Goal: Task Accomplishment & Management: Manage account settings

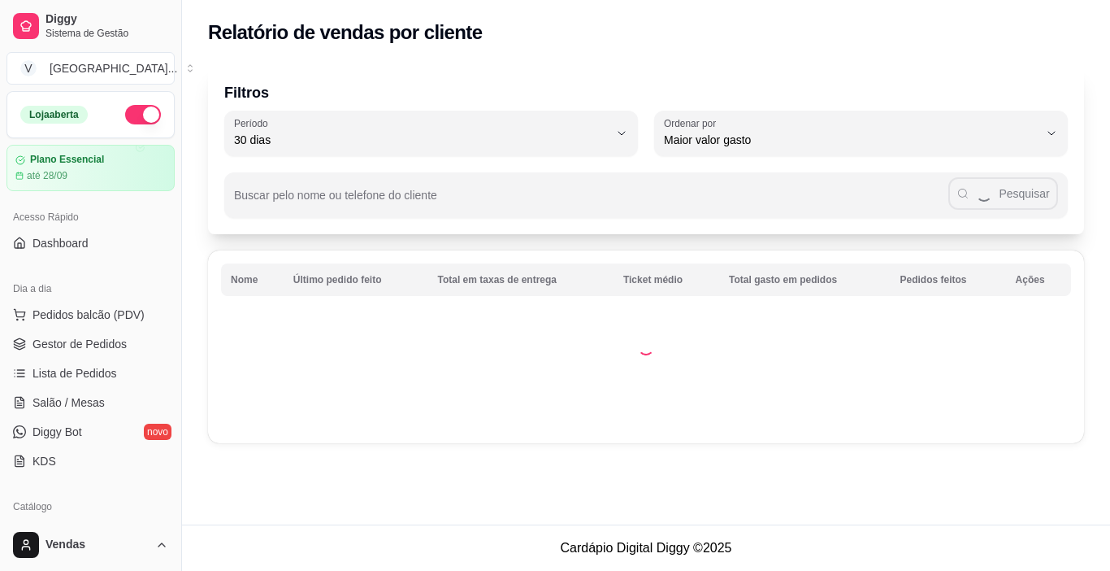
select select "30"
select select "HIGHEST_TOTAL_SPENT_WITH_ORDERS"
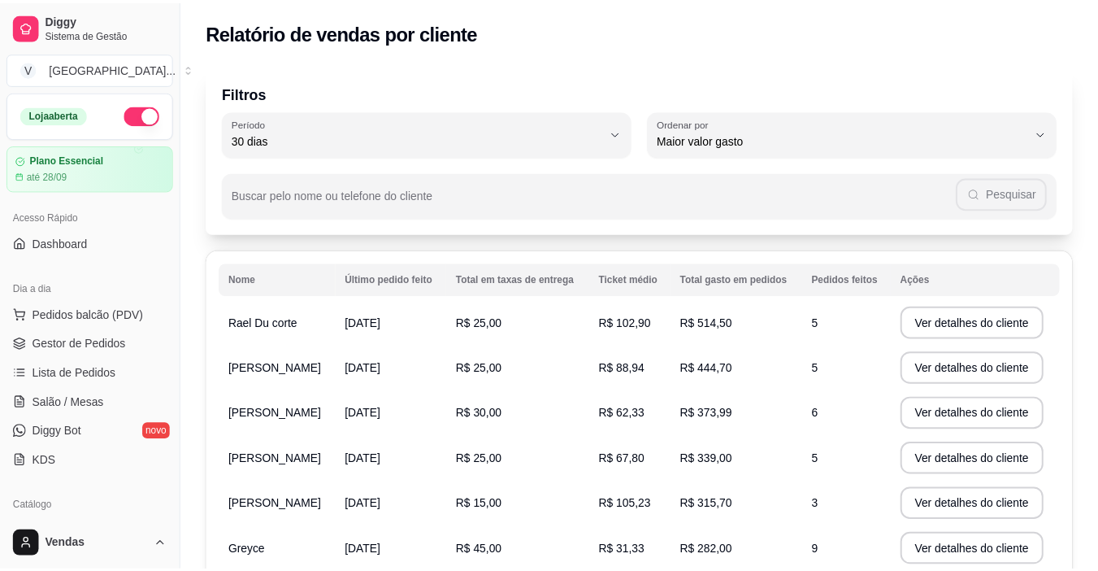
scroll to position [325, 0]
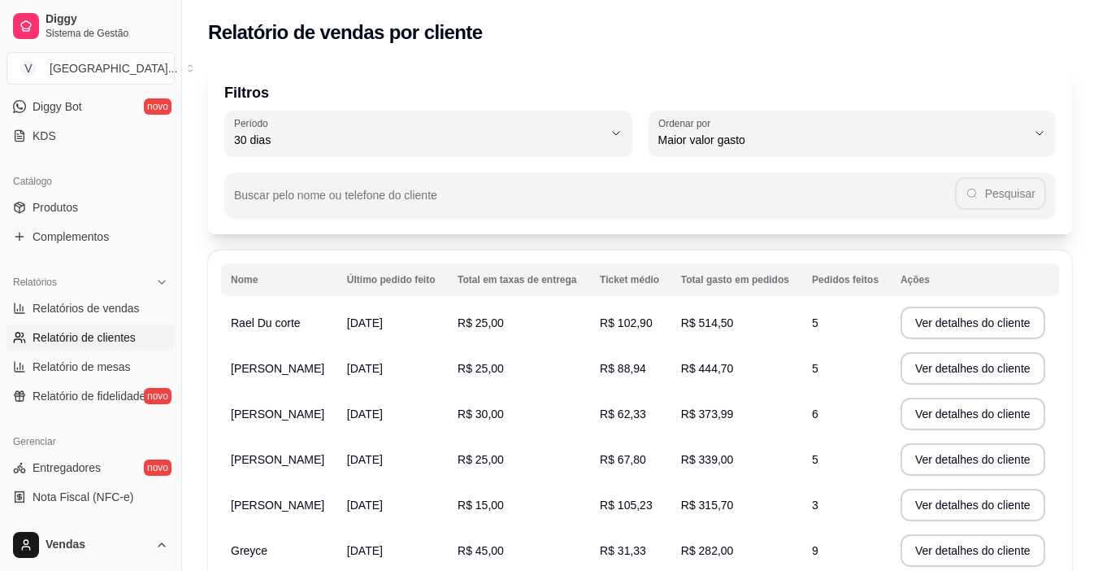
click at [117, 334] on span "Relatório de clientes" at bounding box center [84, 337] width 103 height 16
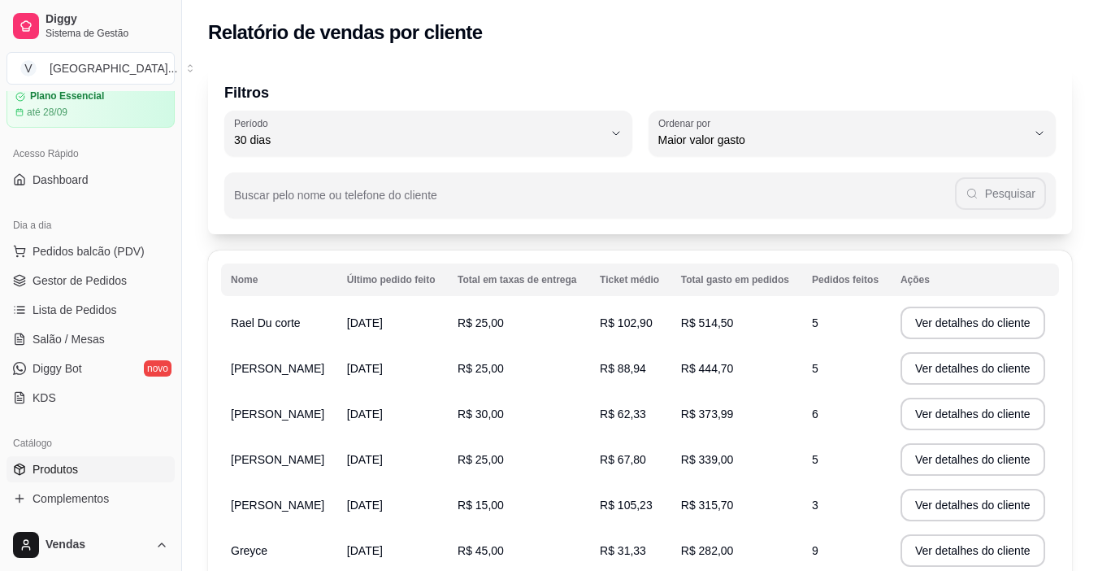
scroll to position [0, 0]
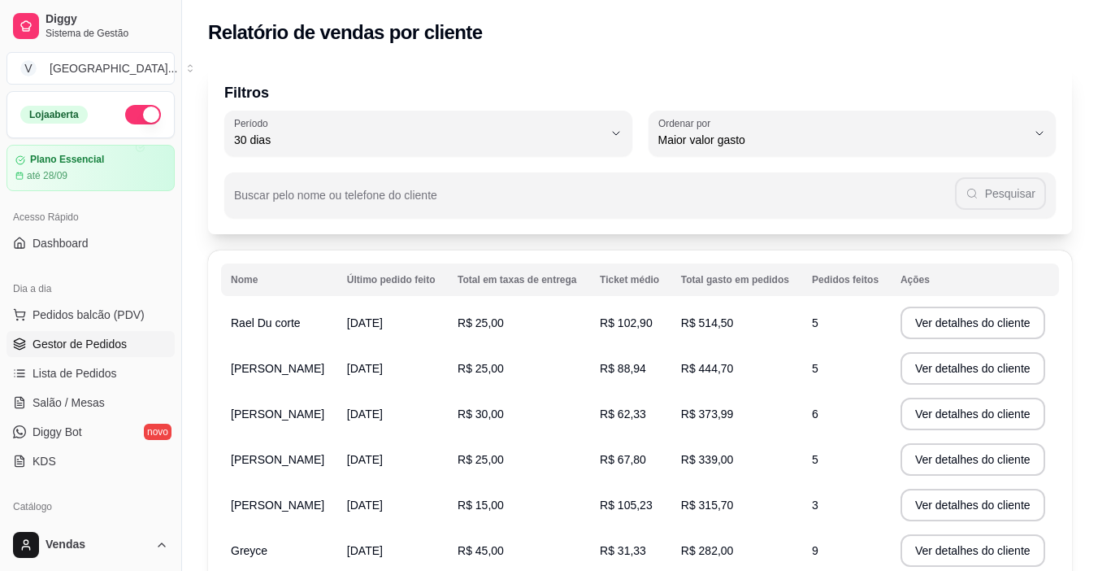
click at [108, 333] on link "Gestor de Pedidos" at bounding box center [91, 344] width 168 height 26
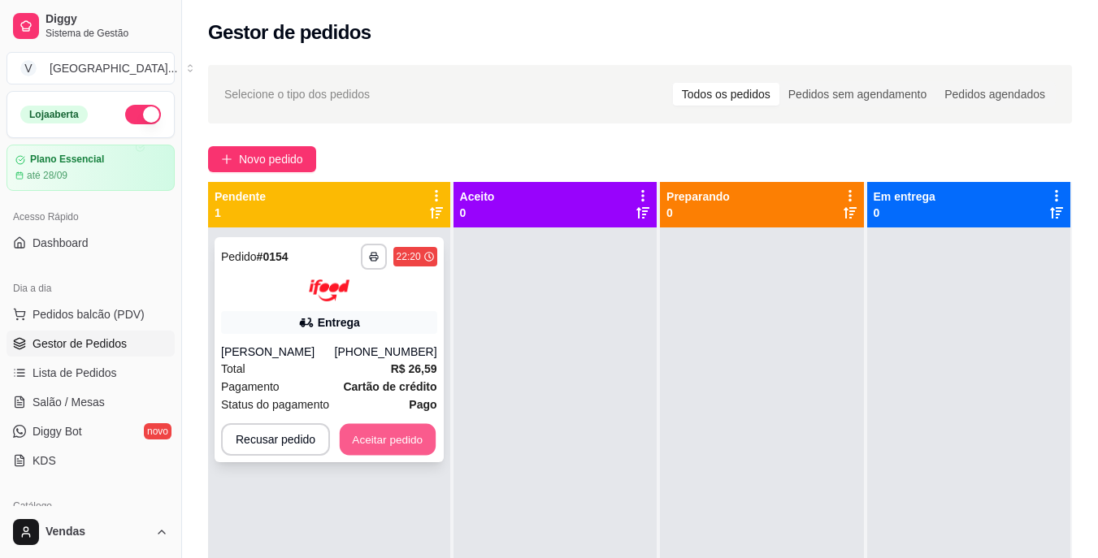
click at [380, 432] on button "Aceitar pedido" at bounding box center [388, 439] width 96 height 32
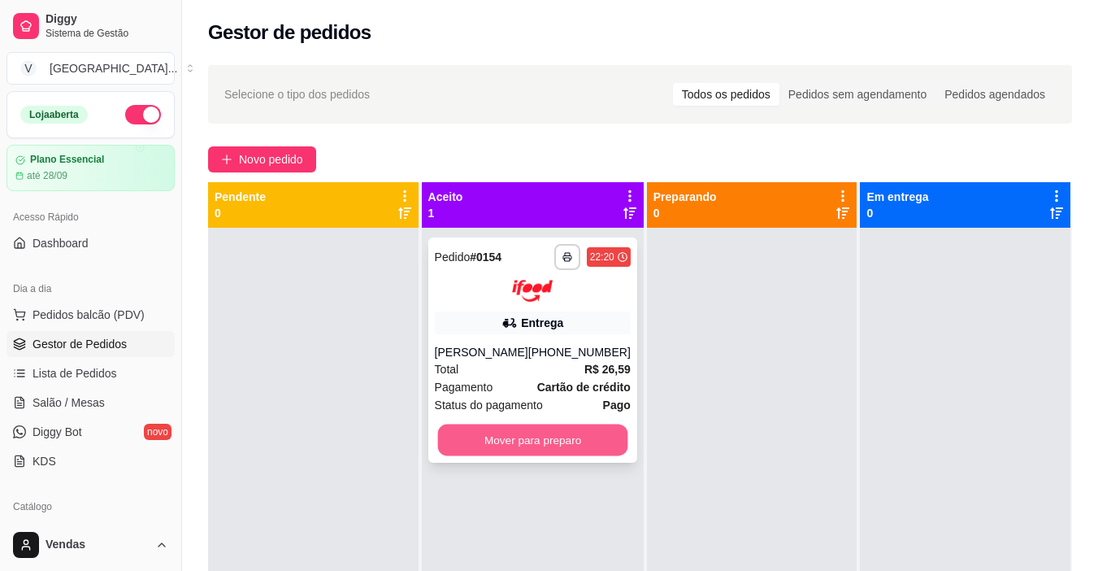
click at [478, 443] on button "Mover para preparo" at bounding box center [532, 439] width 190 height 32
click at [494, 434] on button "Mover para preparo" at bounding box center [533, 439] width 196 height 33
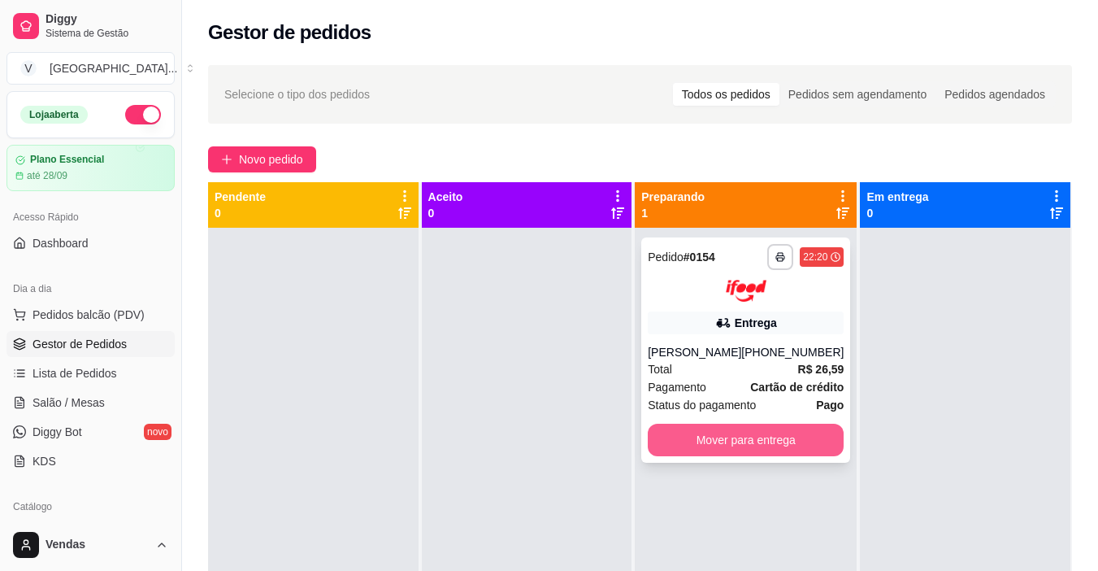
click at [717, 445] on button "Mover para entrega" at bounding box center [746, 439] width 196 height 33
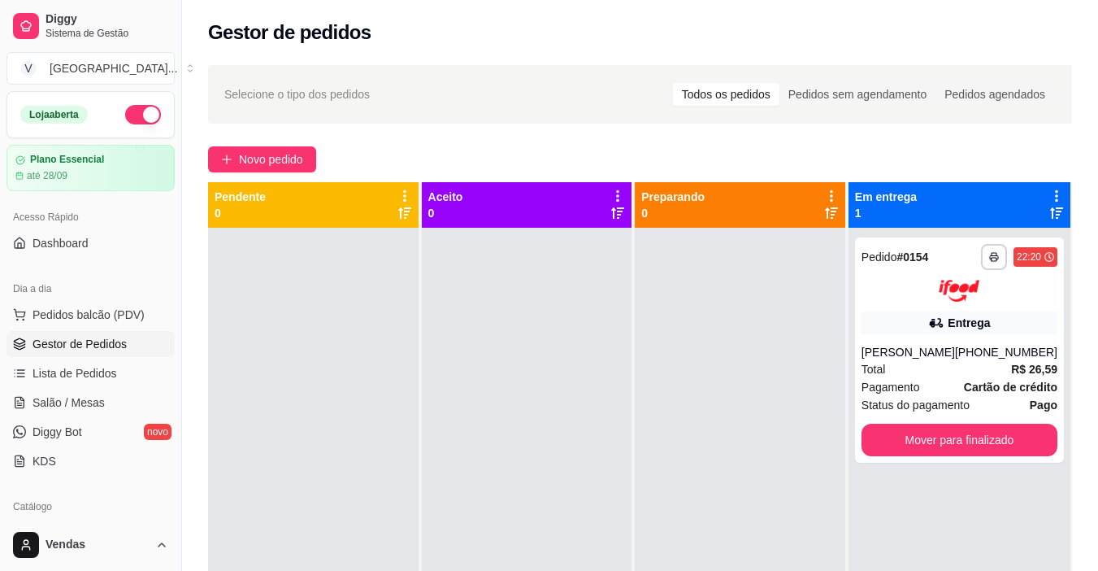
click at [554, 128] on div "**********" at bounding box center [640, 413] width 916 height 717
click at [959, 443] on button "Mover para finalizado" at bounding box center [960, 439] width 196 height 33
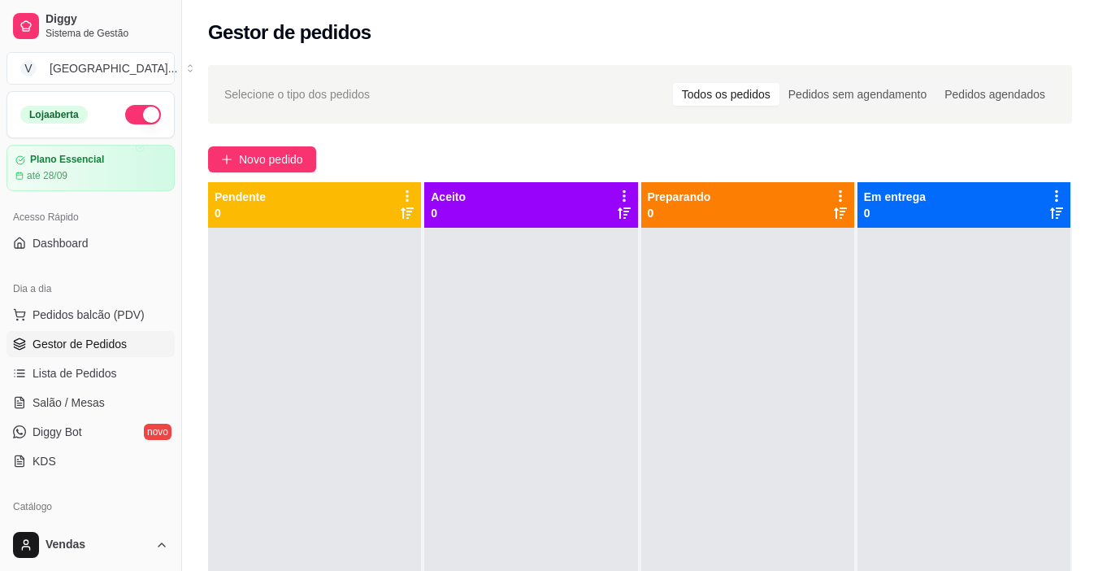
click at [965, 454] on div at bounding box center [964, 513] width 213 height 571
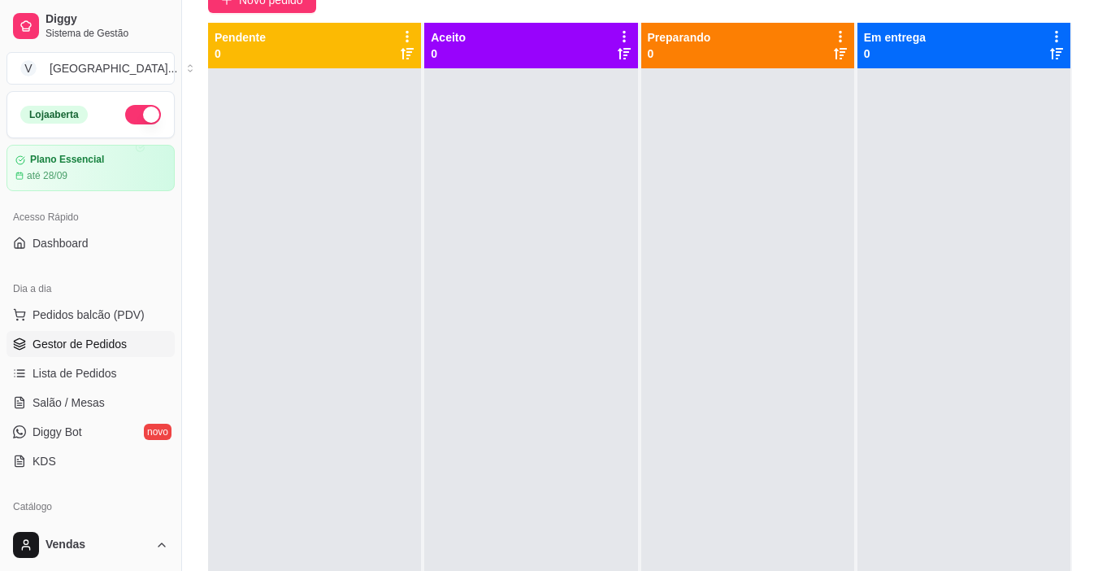
scroll to position [163, 0]
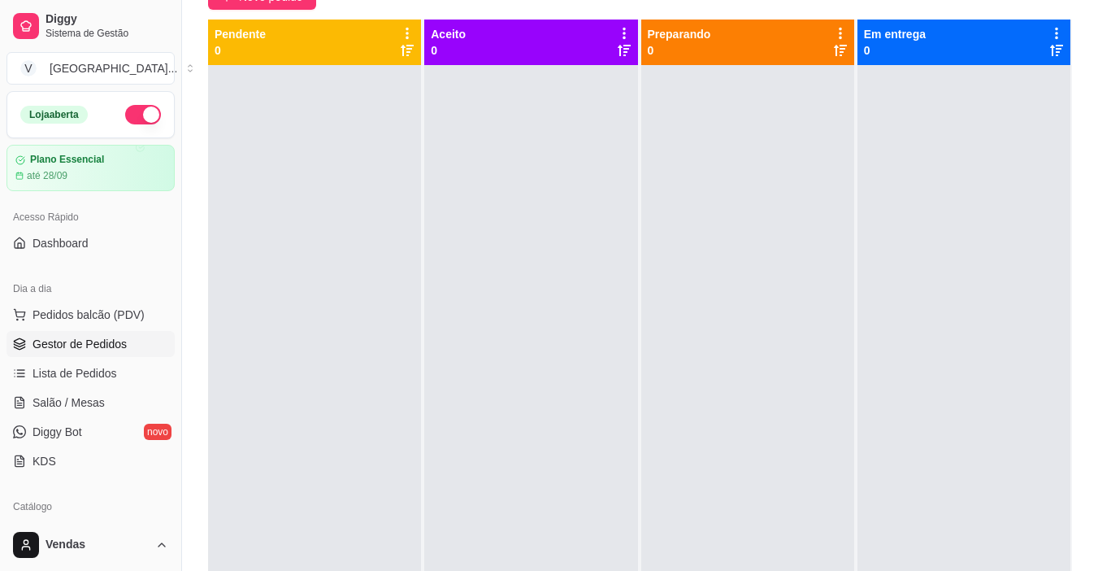
click at [132, 115] on button "button" at bounding box center [143, 115] width 36 height 20
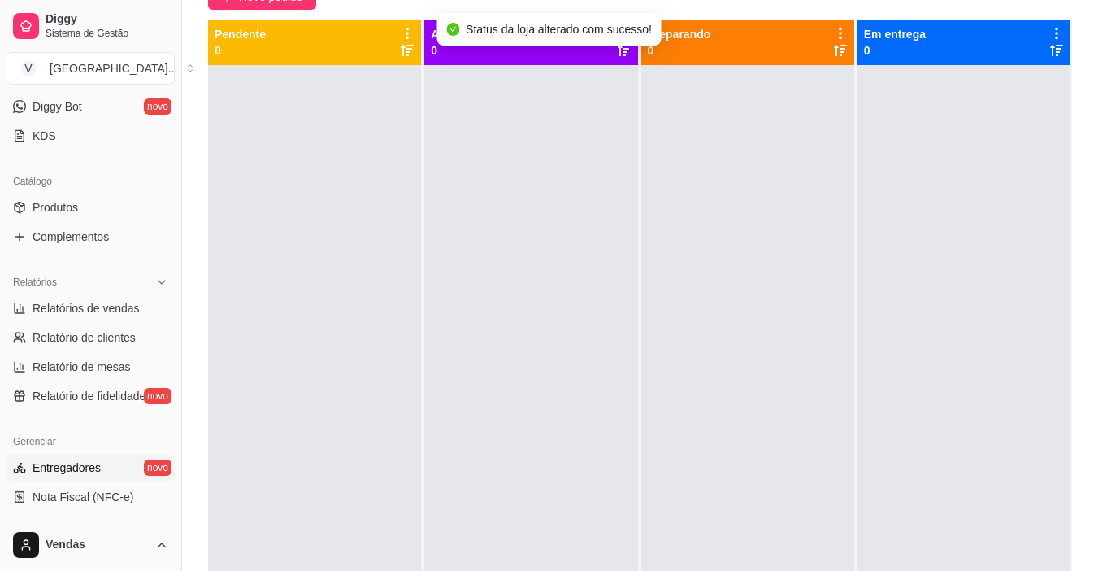
scroll to position [599, 0]
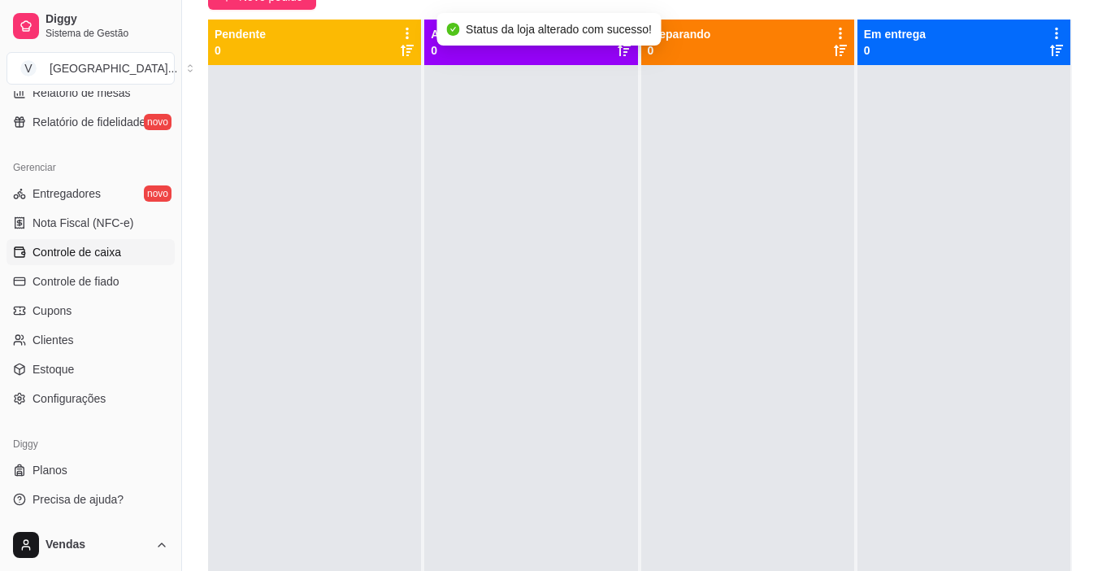
click at [101, 259] on span "Controle de caixa" at bounding box center [77, 252] width 89 height 16
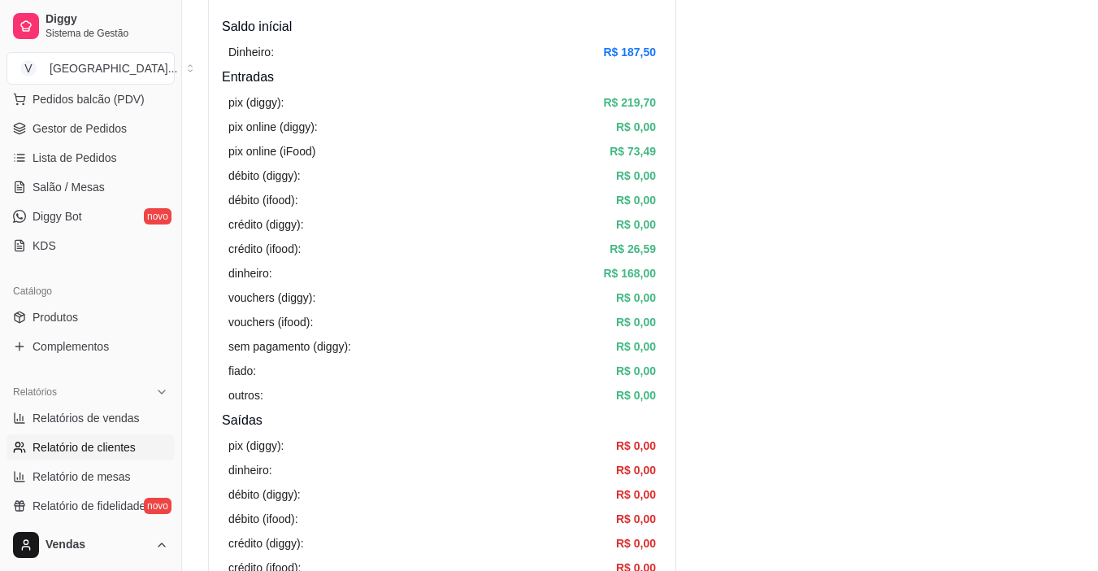
scroll to position [111, 0]
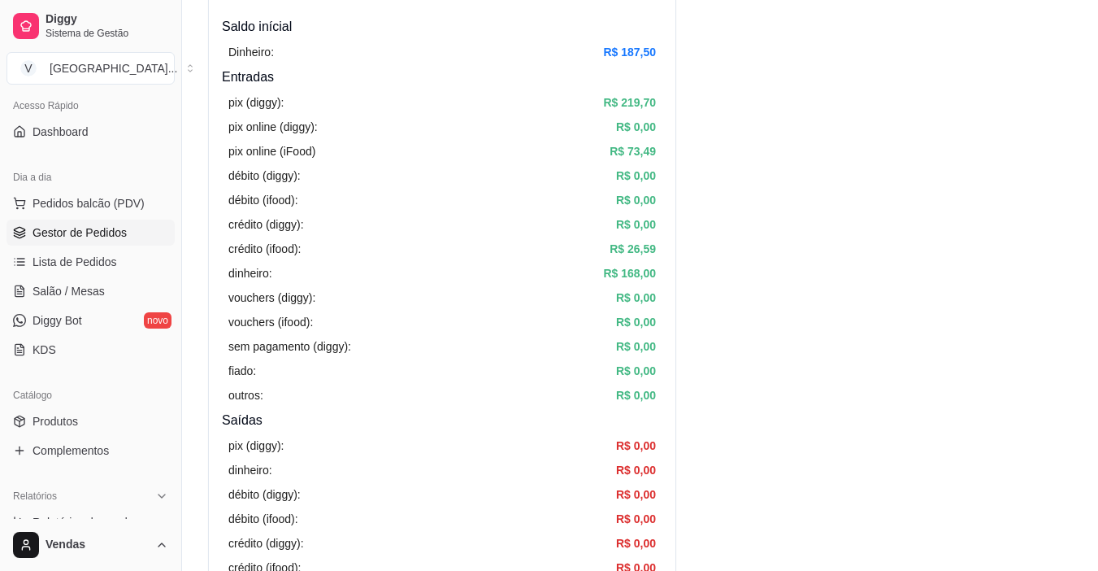
click at [98, 241] on link "Gestor de Pedidos" at bounding box center [91, 232] width 168 height 26
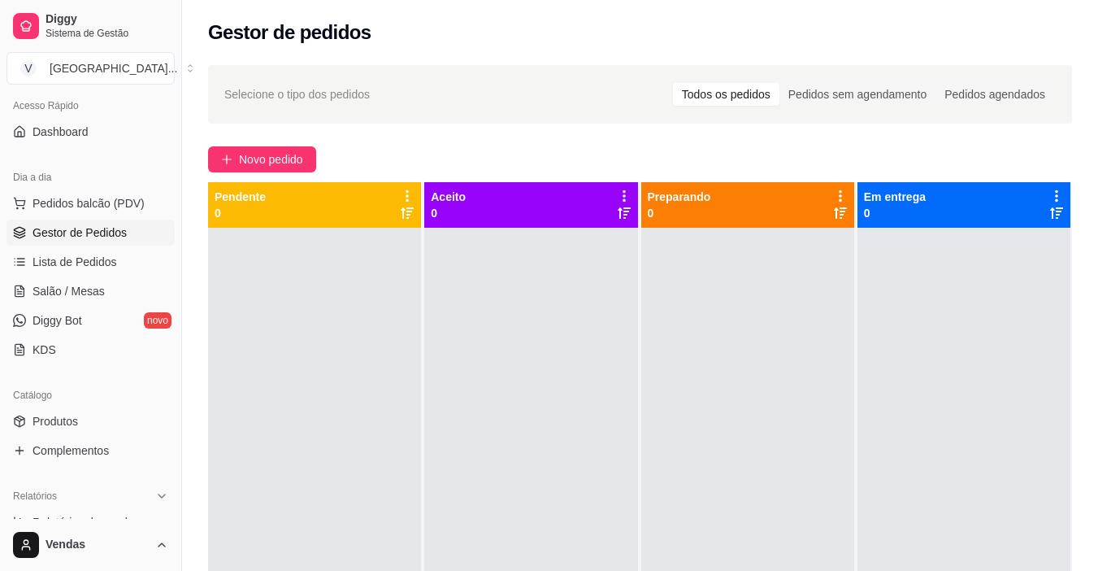
scroll to position [518, 0]
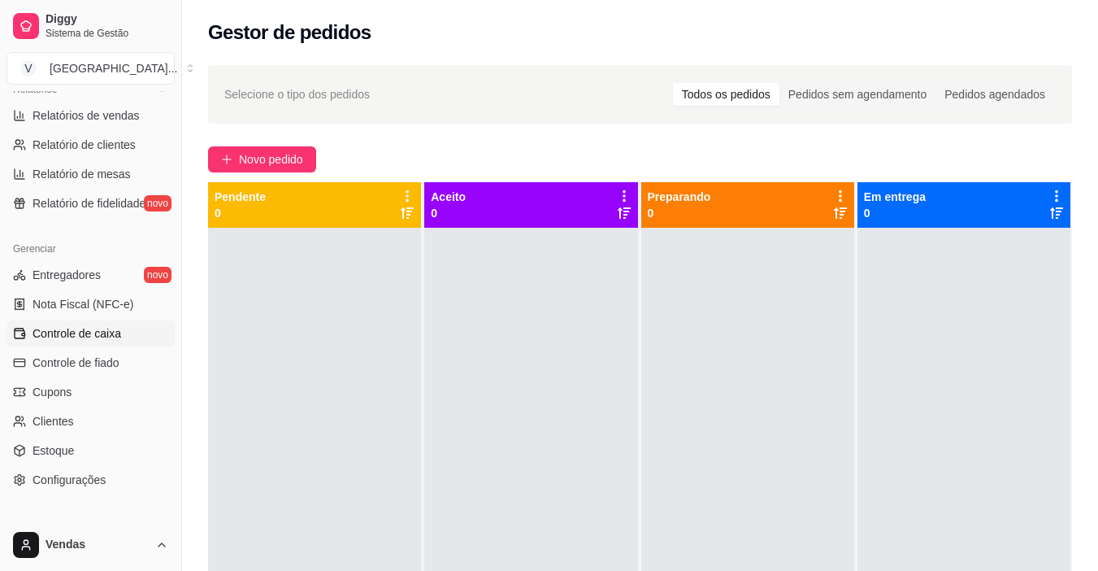
click at [98, 341] on link "Controle de caixa" at bounding box center [91, 333] width 168 height 26
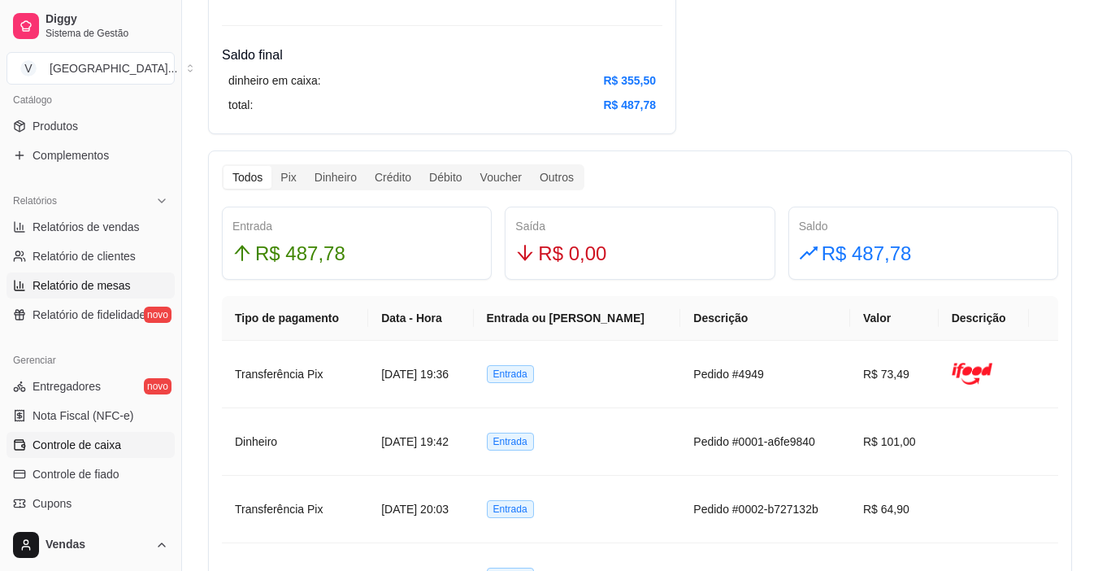
scroll to position [355, 0]
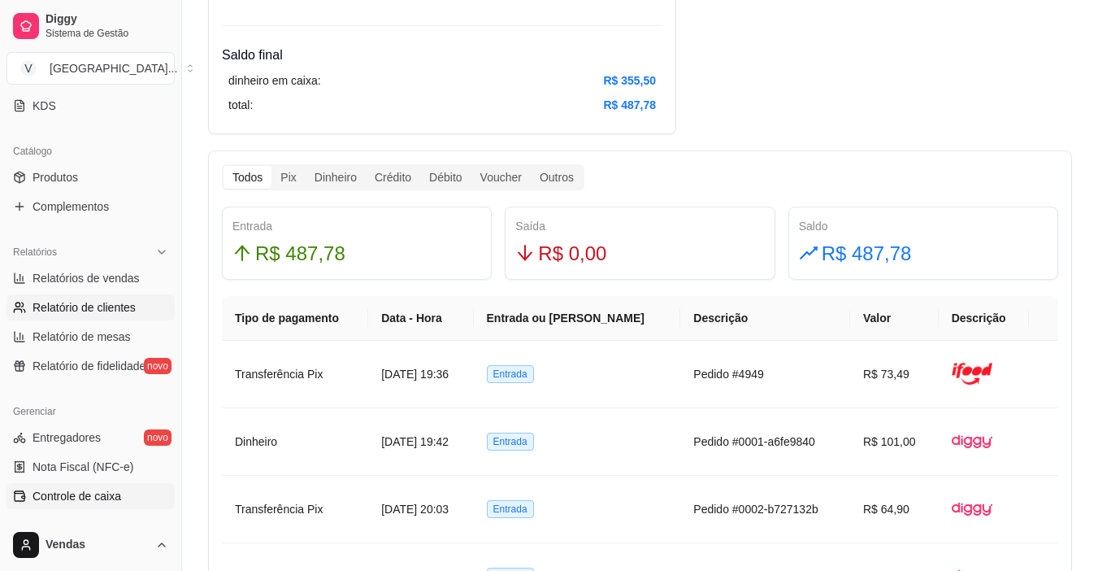
click at [93, 306] on span "Relatório de clientes" at bounding box center [84, 307] width 103 height 16
select select "30"
select select "HIGHEST_TOTAL_SPENT_WITH_ORDERS"
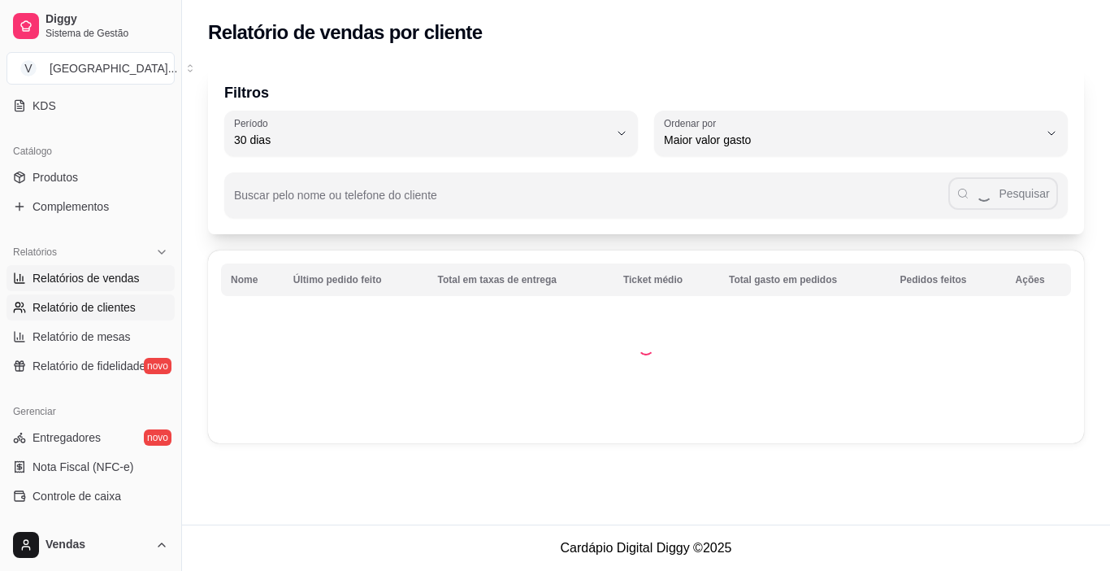
click at [126, 274] on span "Relatórios de vendas" at bounding box center [86, 278] width 107 height 16
select select "ALL"
select select "0"
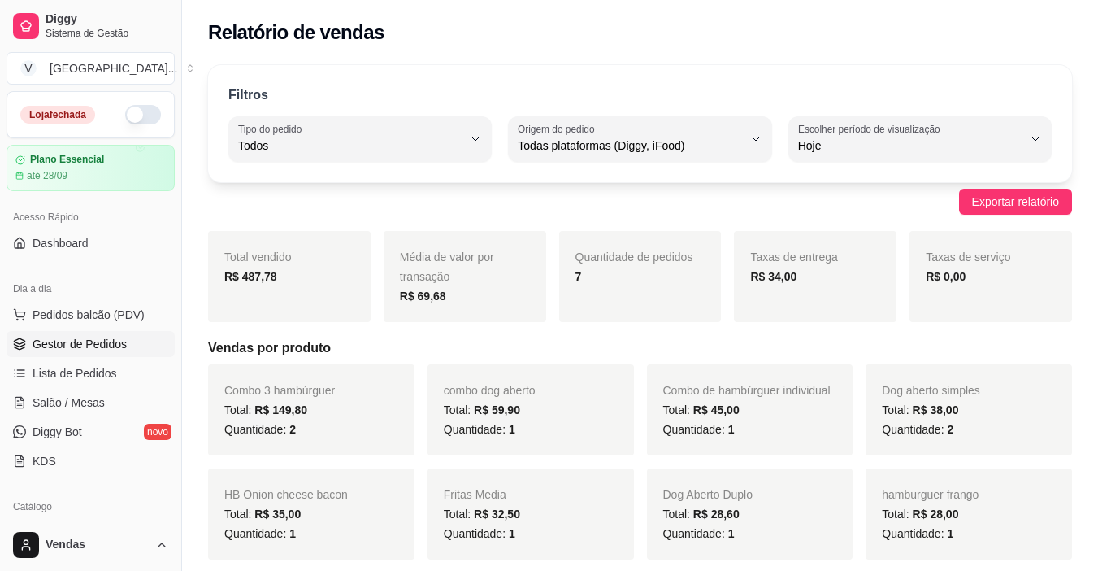
click at [109, 344] on span "Gestor de Pedidos" at bounding box center [80, 344] width 94 height 16
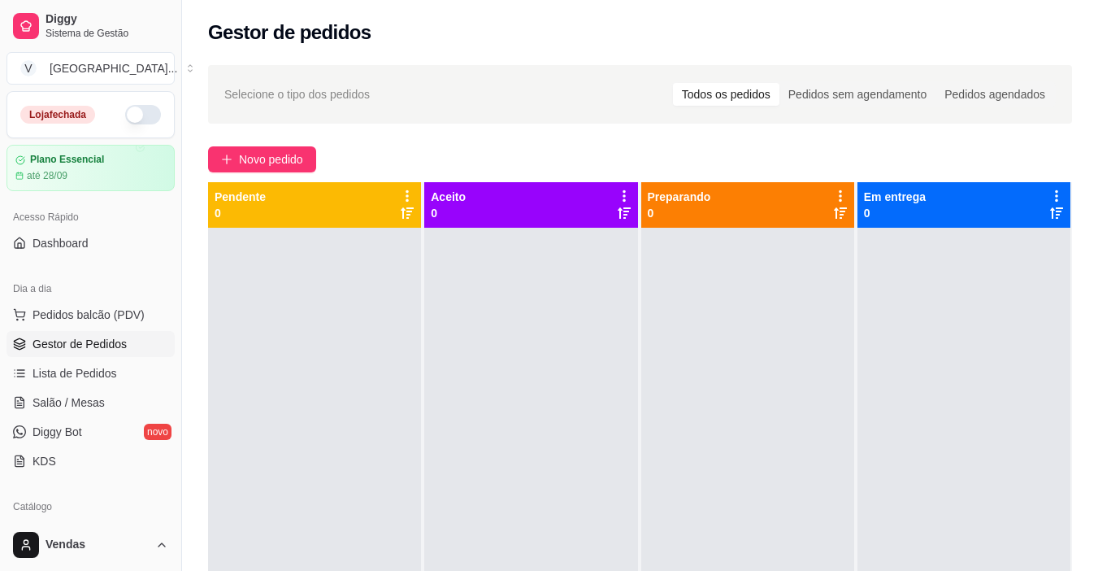
click at [306, 353] on div at bounding box center [314, 513] width 213 height 571
